Goal: Task Accomplishment & Management: Manage account settings

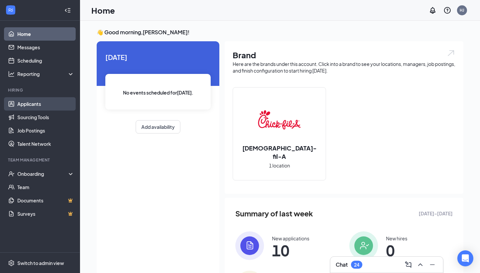
click at [49, 106] on link "Applicants" at bounding box center [45, 103] width 57 height 13
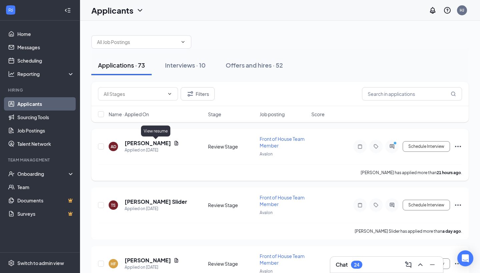
click at [175, 142] on icon "Document" at bounding box center [177, 143] width 4 height 4
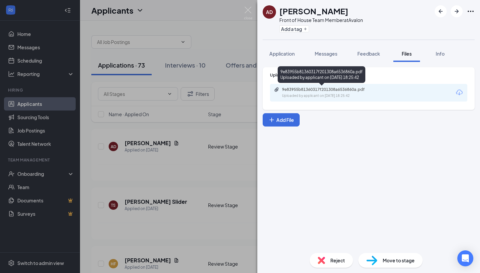
click at [328, 94] on div "Uploaded by applicant on [DATE] 18:25:42" at bounding box center [332, 95] width 100 height 5
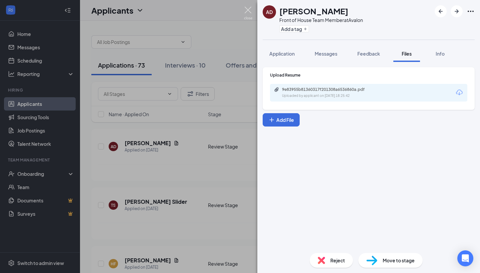
click at [248, 7] on img at bounding box center [248, 13] width 8 height 13
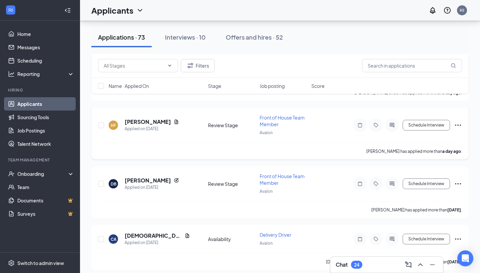
scroll to position [142, 0]
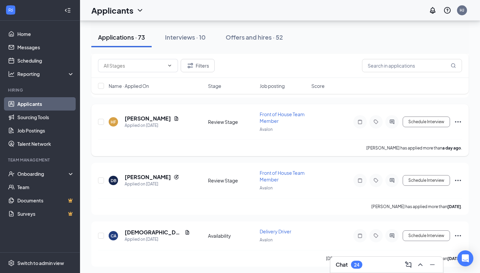
click at [174, 117] on icon "Document" at bounding box center [176, 118] width 5 height 5
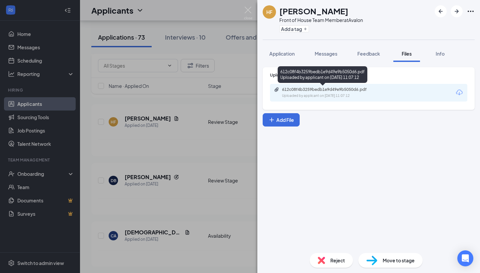
click at [323, 93] on div "Uploaded by applicant on [DATE] 11:07:12" at bounding box center [332, 95] width 100 height 5
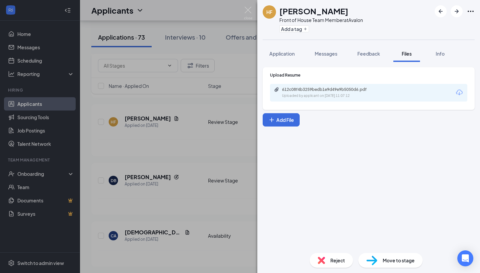
click at [193, 97] on div "HF [PERSON_NAME] Front of House Team Member at Avalon Add a tag Application Mes…" at bounding box center [240, 136] width 480 height 273
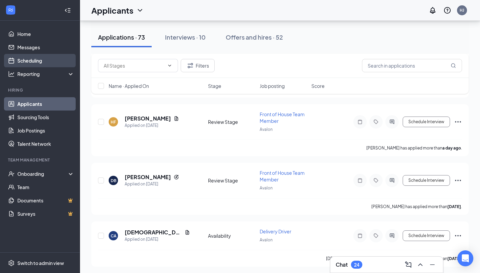
click at [34, 60] on link "Scheduling" at bounding box center [45, 60] width 57 height 13
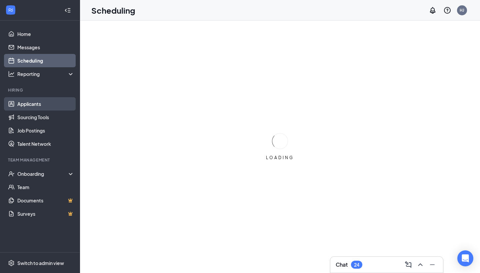
click at [38, 104] on link "Applicants" at bounding box center [45, 103] width 57 height 13
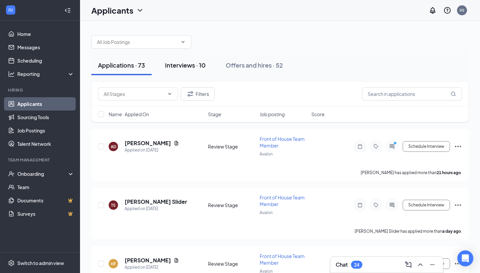
click at [190, 70] on button "Interviews · 10" at bounding box center [185, 65] width 54 height 20
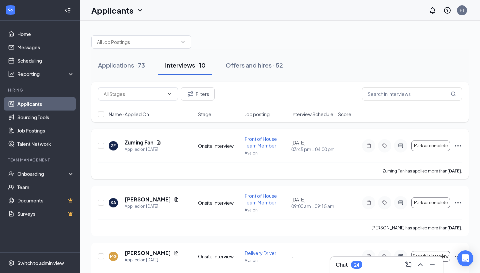
click at [260, 145] on span "Front of House Team Member" at bounding box center [261, 142] width 32 height 13
